Goal: Information Seeking & Learning: Find specific fact

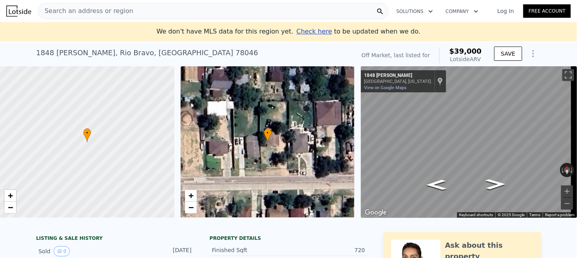
click at [109, 11] on span "Search an address or region" at bounding box center [85, 10] width 95 height 9
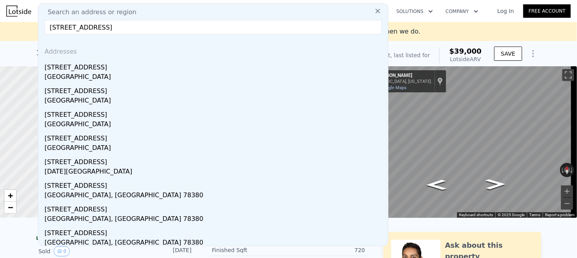
drag, startPoint x: 122, startPoint y: 28, endPoint x: 148, endPoint y: 31, distance: 25.5
click at [150, 28] on input "[STREET_ADDRESS]" at bounding box center [213, 27] width 337 height 14
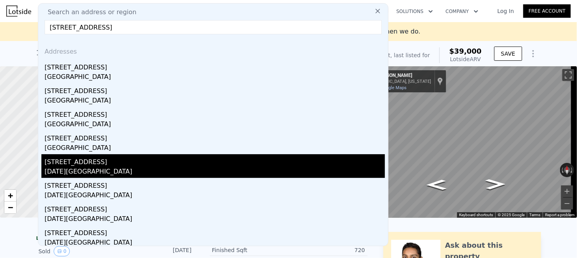
type input "[STREET_ADDRESS]"
click at [67, 164] on div "[STREET_ADDRESS]" at bounding box center [215, 160] width 341 height 13
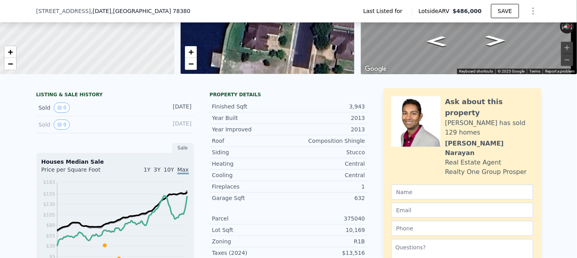
scroll to position [3, 0]
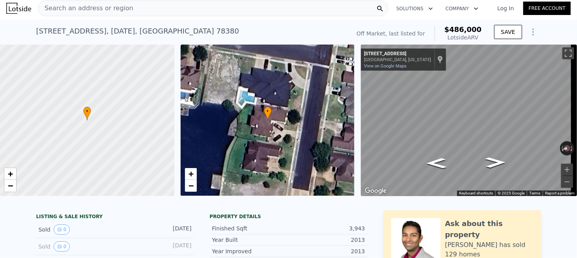
click at [133, 8] on div "Search an address or region" at bounding box center [213, 8] width 351 height 16
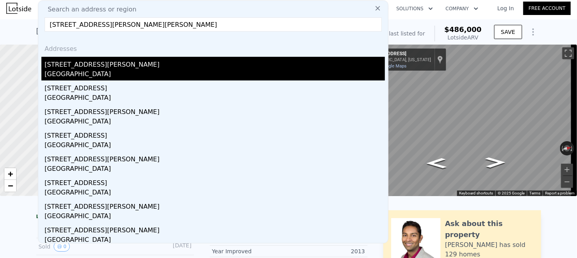
type input "[STREET_ADDRESS][PERSON_NAME][PERSON_NAME]"
click at [71, 68] on div "[STREET_ADDRESS][PERSON_NAME]" at bounding box center [215, 63] width 341 height 13
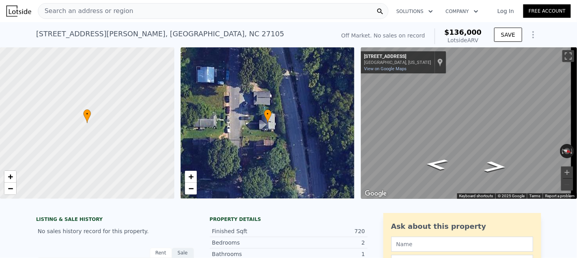
click at [141, 16] on div "Search an address or region" at bounding box center [213, 11] width 351 height 16
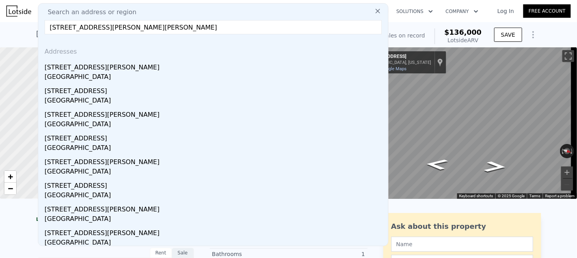
type input "[STREET_ADDRESS][PERSON_NAME][PERSON_NAME]"
click at [82, 71] on div "[STREET_ADDRESS][PERSON_NAME]" at bounding box center [215, 66] width 341 height 13
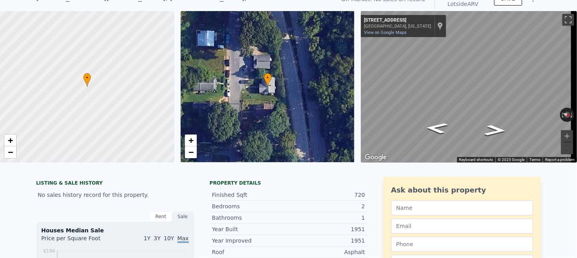
scroll to position [3, 0]
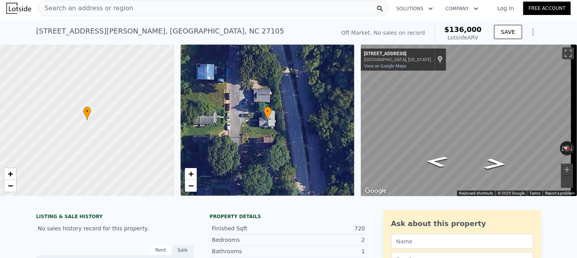
click at [162, 14] on div "Search an address or region" at bounding box center [213, 8] width 351 height 16
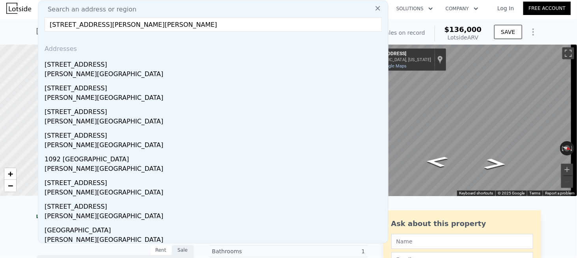
click at [87, 26] on input "[STREET_ADDRESS][PERSON_NAME][PERSON_NAME]" at bounding box center [213, 24] width 337 height 14
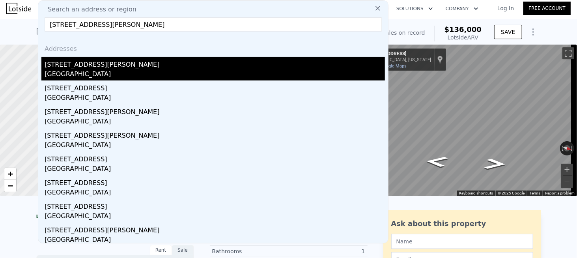
type input "[STREET_ADDRESS][PERSON_NAME]"
click at [103, 67] on div "[STREET_ADDRESS][PERSON_NAME]" at bounding box center [215, 63] width 341 height 13
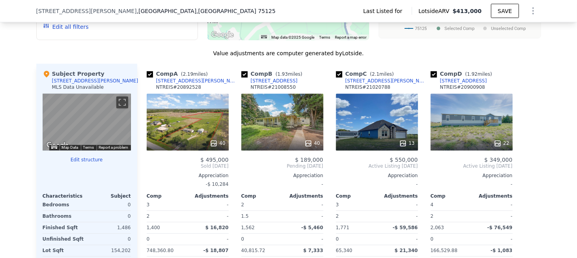
scroll to position [474, 0]
